Goal: Task Accomplishment & Management: Complete application form

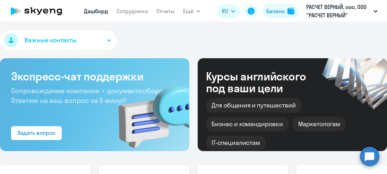
select select "30"
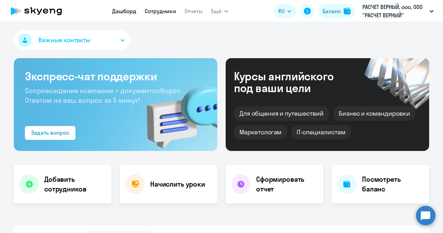
click at [149, 11] on link "Сотрудники" at bounding box center [161, 11] width 32 height 7
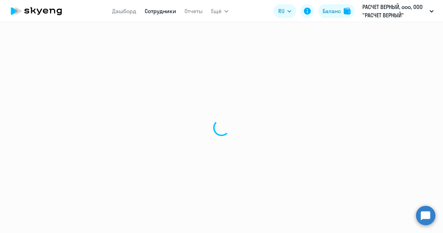
select select "30"
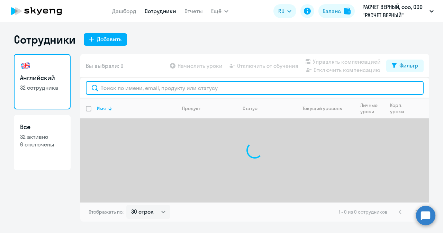
click at [182, 88] on input "text" at bounding box center [255, 88] width 338 height 14
paste input "[EMAIL_ADDRESS][DOMAIN_NAME]"
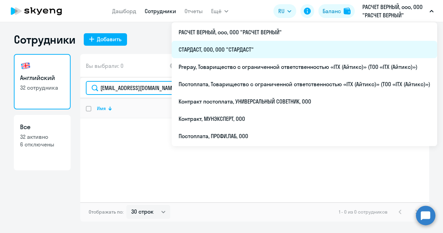
type input "[EMAIL_ADDRESS][DOMAIN_NAME]"
click at [225, 49] on li "СТАРДАСТ, ООО, ООО "СТАРДАСТ"" at bounding box center [305, 49] width 266 height 17
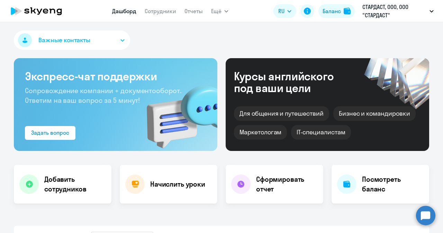
select select "30"
click at [159, 16] on nav "Дашборд Сотрудники Отчеты" at bounding box center [157, 11] width 91 height 14
click at [160, 11] on link "Сотрудники" at bounding box center [161, 11] width 32 height 7
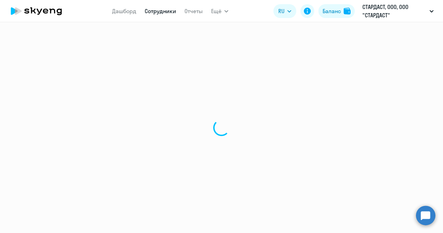
select select "30"
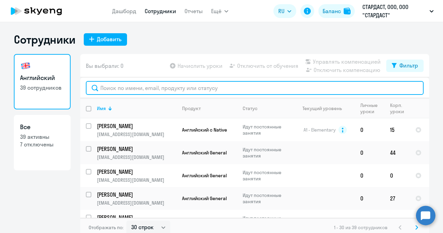
click at [153, 88] on input "text" at bounding box center [255, 88] width 338 height 14
paste input "[EMAIL_ADDRESS][DOMAIN_NAME]"
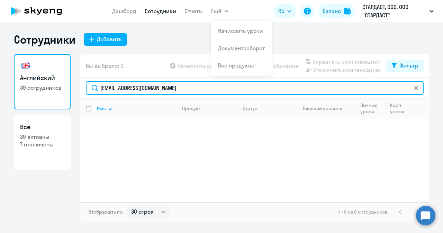
type input "[EMAIL_ADDRESS][DOMAIN_NAME]"
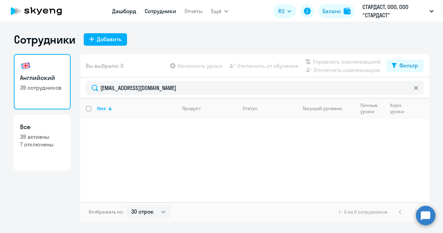
click at [123, 10] on link "Дашборд" at bounding box center [124, 11] width 24 height 7
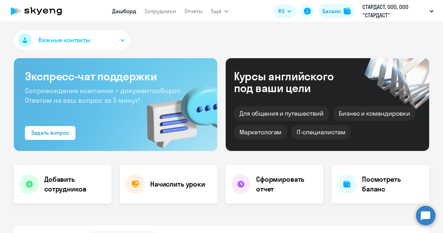
select select "30"
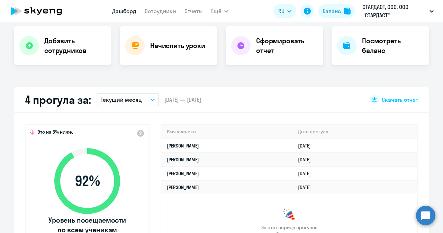
click at [151, 98] on button "Текущий месяц" at bounding box center [128, 99] width 62 height 13
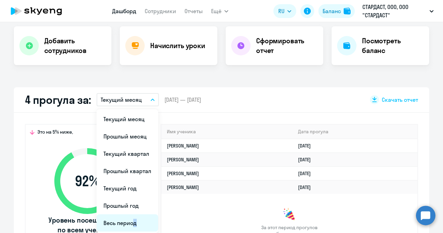
click at [129, 174] on li "Весь период" at bounding box center [128, 222] width 62 height 17
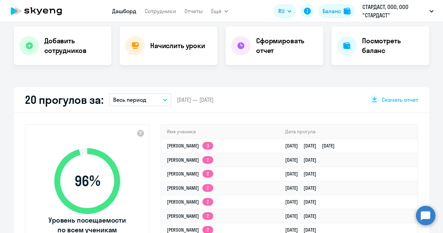
click at [154, 98] on button "Весь период" at bounding box center [140, 99] width 62 height 13
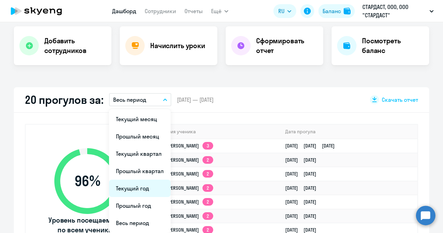
click at [142, 174] on li "Текущий год" at bounding box center [140, 188] width 62 height 17
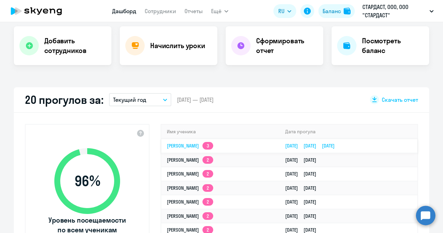
scroll to position [0, 0]
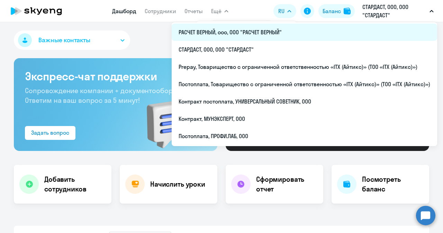
click at [226, 32] on li "РАСЧЕТ ВЕРНЫЙ, ооо, ООО "РАСЧЕТ ВЕРНЫЙ"" at bounding box center [305, 32] width 266 height 17
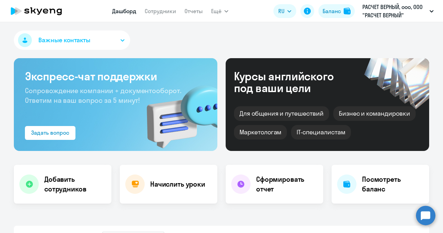
select select "30"
click at [58, 174] on h4 "Добавить сотрудников" at bounding box center [75, 184] width 62 height 19
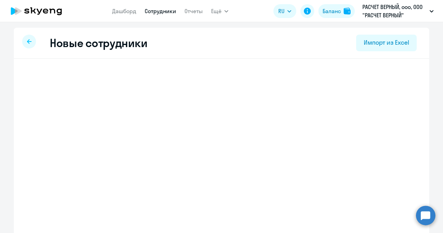
select select "english_adult_not_native_speaker"
select select "3"
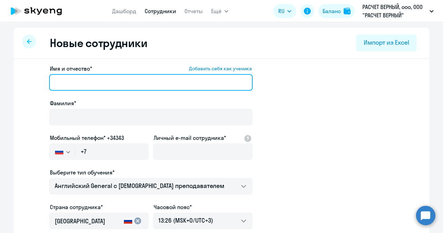
click at [125, 83] on input "Имя и отчество* Добавить себя как ученика" at bounding box center [151, 82] width 204 height 17
paste input "Диана"
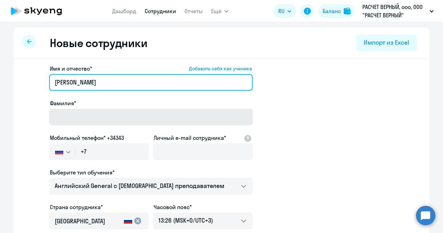
type input "Диана"
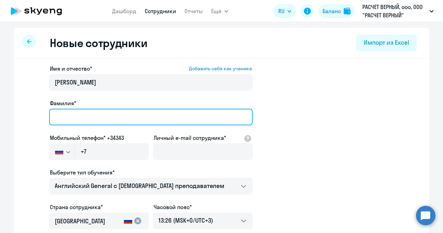
drag, startPoint x: 94, startPoint y: 116, endPoint x: 94, endPoint y: 112, distance: 4.2
click at [94, 113] on input "Фамилия*" at bounding box center [151, 117] width 204 height 17
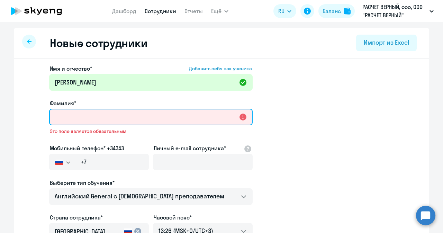
click at [90, 112] on input "Фамилия*" at bounding box center [151, 117] width 204 height 17
paste input "Джемаловна"
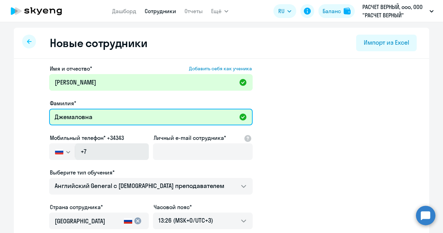
type input "Джемаловна"
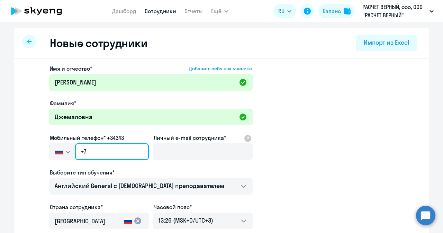
click at [120, 152] on input "+7" at bounding box center [112, 151] width 74 height 17
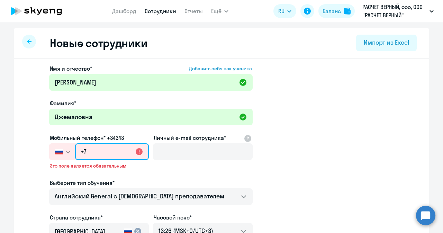
click at [96, 144] on input "+7" at bounding box center [112, 151] width 74 height 17
click at [95, 151] on input "+7" at bounding box center [112, 151] width 74 height 17
paste input "926 278-99-37"
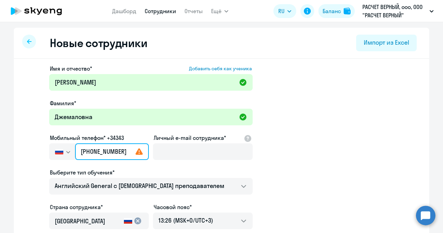
type input "+7 926 278-99-37"
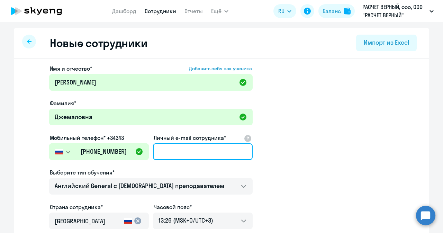
click at [165, 149] on input "Личный e-mail сотрудника*" at bounding box center [203, 151] width 100 height 17
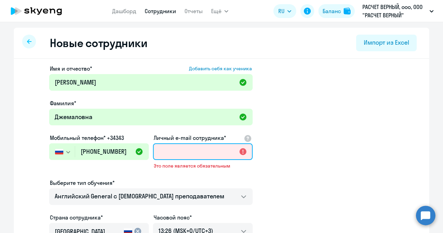
paste input "[EMAIL_ADDRESS][DOMAIN_NAME]"
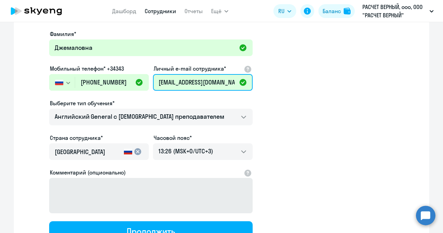
scroll to position [130, 0]
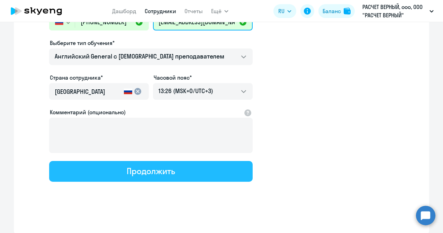
type input "[EMAIL_ADDRESS][DOMAIN_NAME]"
click at [146, 171] on div "Продолжить" at bounding box center [151, 171] width 48 height 11
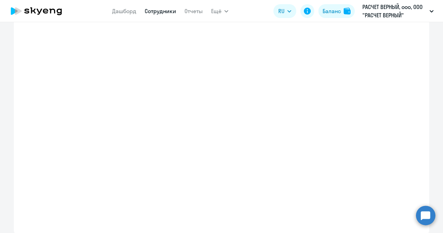
select select "english_adult_not_native_speaker"
select select "3"
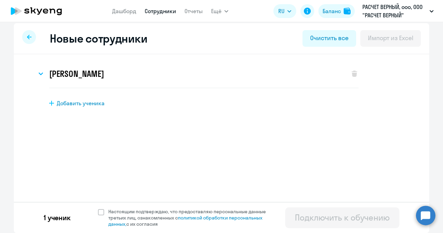
scroll to position [0, 0]
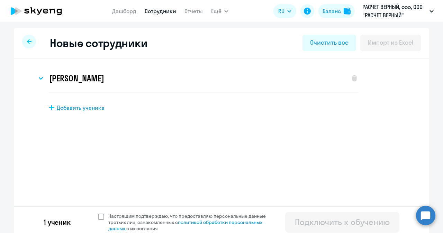
click at [98, 174] on span at bounding box center [101, 217] width 6 height 6
click at [98, 174] on input "Настоящим подтверждаю, что предоставляю персональные данные третьих лиц, ознако…" at bounding box center [98, 213] width 0 height 0
checkbox input "true"
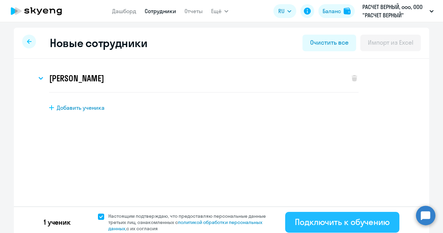
click at [358, 174] on div "Подключить к обучению" at bounding box center [342, 222] width 95 height 11
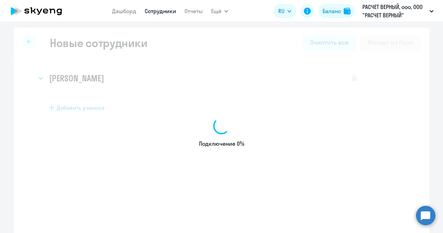
select select "english_adult_not_native_speaker"
select select "3"
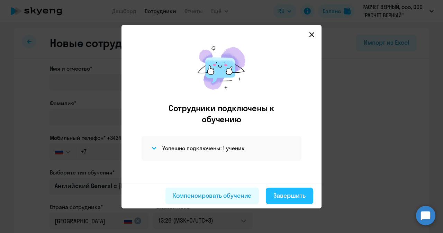
click at [300, 174] on div "Завершить" at bounding box center [290, 195] width 32 height 9
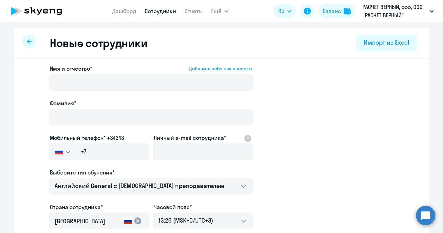
select select "30"
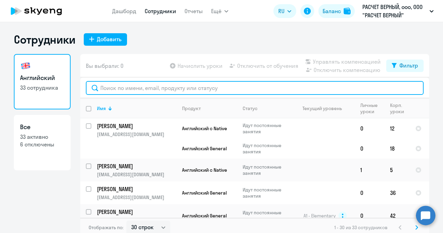
click at [224, 87] on input "text" at bounding box center [255, 88] width 338 height 14
paste input "[EMAIL_ADDRESS][DOMAIN_NAME]"
type input "[EMAIL_ADDRESS][DOMAIN_NAME]"
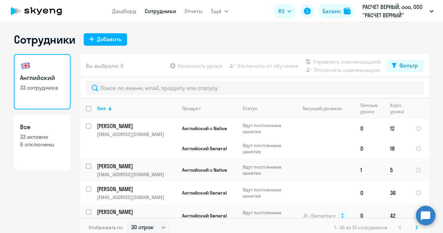
select select "30"
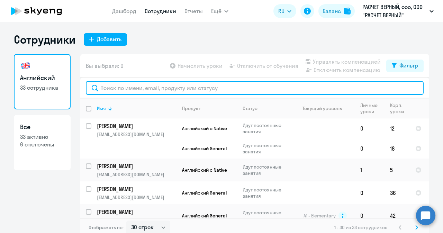
click at [151, 90] on input "text" at bounding box center [255, 88] width 338 height 14
paste input "[EMAIL_ADDRESS][DOMAIN_NAME]"
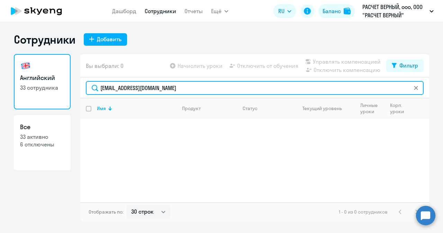
type input "[EMAIL_ADDRESS][DOMAIN_NAME]"
drag, startPoint x: 165, startPoint y: 88, endPoint x: 72, endPoint y: 84, distance: 93.3
click at [73, 84] on div "Английский 33 сотрудника Все 33 активно 6 отключены Вы выбрали: 0 Начислить уро…" at bounding box center [222, 138] width 416 height 168
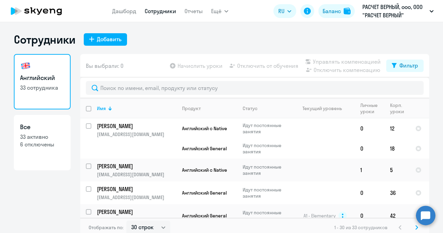
select select "30"
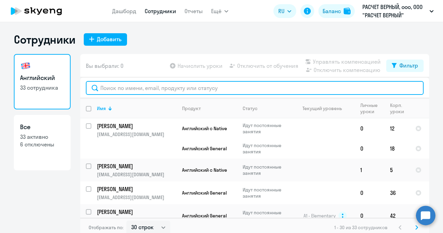
click at [170, 89] on input "text" at bounding box center [255, 88] width 338 height 14
paste input "[EMAIL_ADDRESS][DOMAIN_NAME]"
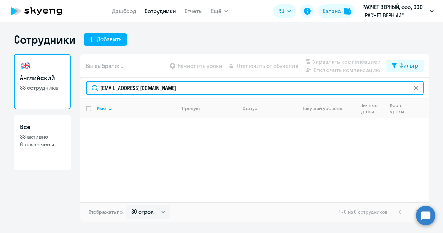
type input "[EMAIL_ADDRESS][DOMAIN_NAME]"
